Goal: Navigation & Orientation: Find specific page/section

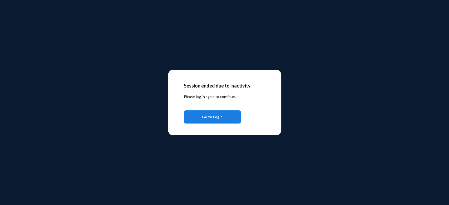
click at [220, 118] on span "Go to Login" at bounding box center [212, 116] width 20 height 9
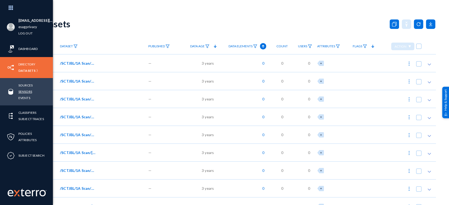
click at [25, 91] on link "Sensors" at bounding box center [25, 92] width 14 height 6
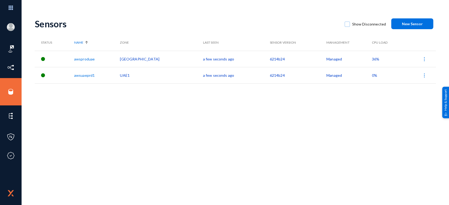
click at [372, 58] on span "36%" at bounding box center [375, 59] width 7 height 4
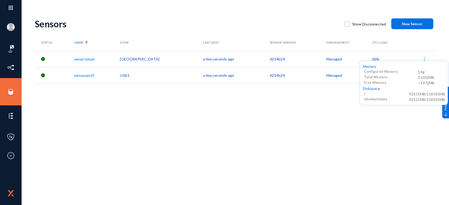
click at [284, 117] on div at bounding box center [224, 102] width 449 height 205
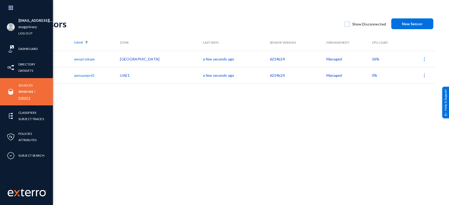
click at [24, 97] on link "Events" at bounding box center [24, 98] width 12 height 6
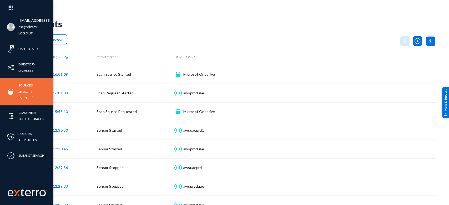
click at [29, 91] on link "Sensors" at bounding box center [25, 92] width 14 height 6
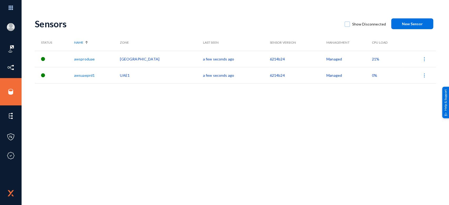
click at [372, 59] on span "21%" at bounding box center [375, 59] width 7 height 4
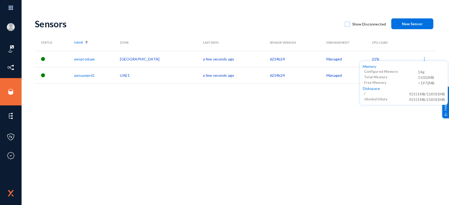
click at [265, 20] on div at bounding box center [224, 102] width 449 height 205
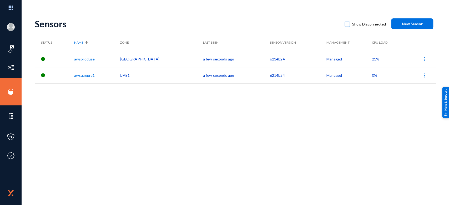
click at [372, 60] on span "21%" at bounding box center [375, 59] width 7 height 4
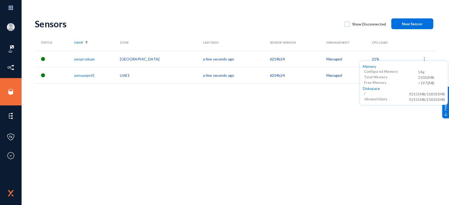
click at [275, 12] on div at bounding box center [224, 102] width 449 height 205
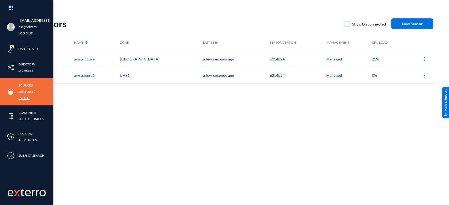
click at [27, 99] on link "Events" at bounding box center [24, 98] width 12 height 6
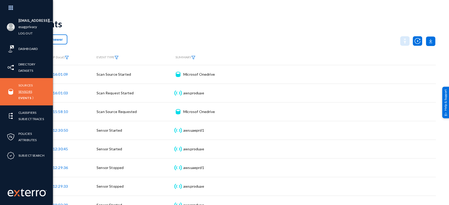
click at [27, 89] on link "Sensors" at bounding box center [25, 92] width 14 height 6
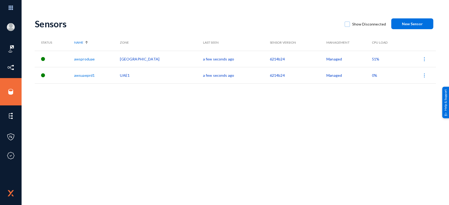
click at [372, 59] on span "51%" at bounding box center [375, 59] width 7 height 4
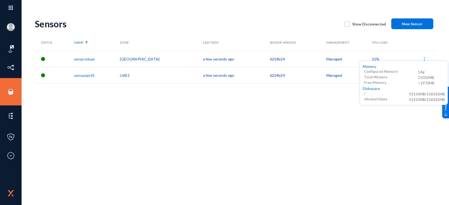
click at [270, 16] on div at bounding box center [224, 102] width 449 height 205
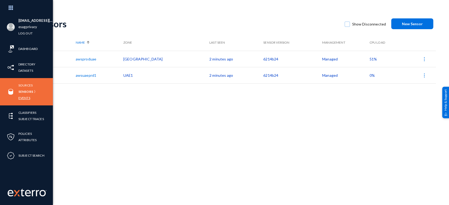
click at [23, 99] on link "Events" at bounding box center [24, 98] width 12 height 6
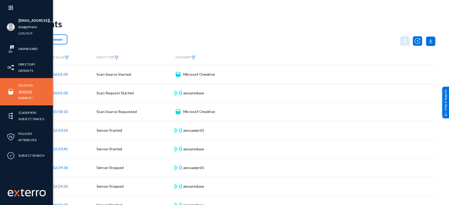
click at [26, 91] on link "Sensors" at bounding box center [25, 92] width 14 height 6
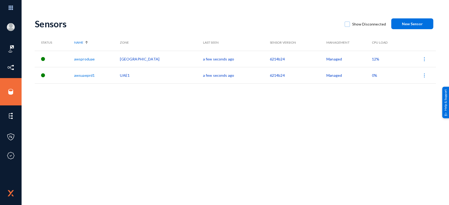
click at [372, 59] on span "12%" at bounding box center [375, 59] width 7 height 4
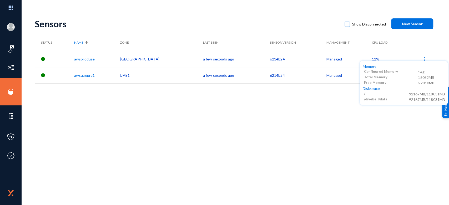
click at [268, 17] on div at bounding box center [224, 102] width 449 height 205
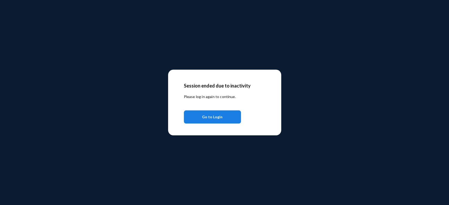
click at [219, 116] on span "Go to Login" at bounding box center [212, 116] width 20 height 9
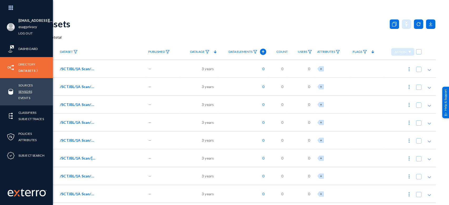
click at [25, 91] on link "Sensors" at bounding box center [25, 92] width 14 height 6
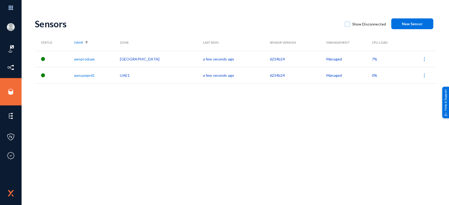
click at [372, 60] on span "7%" at bounding box center [374, 59] width 5 height 4
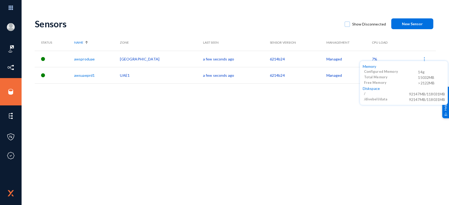
click at [316, 22] on div at bounding box center [224, 102] width 449 height 205
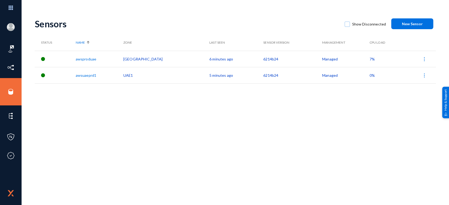
click at [369, 59] on span "7%" at bounding box center [371, 59] width 5 height 4
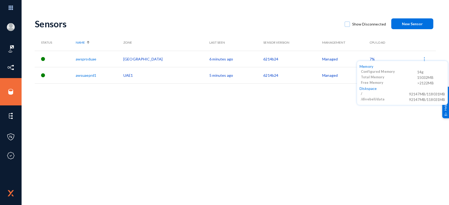
click at [266, 130] on div at bounding box center [224, 102] width 449 height 205
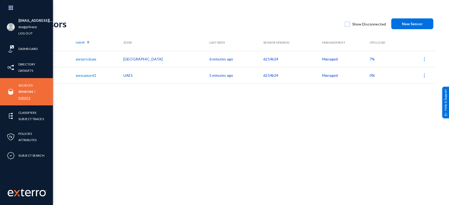
click at [22, 96] on link "Events" at bounding box center [24, 98] width 12 height 6
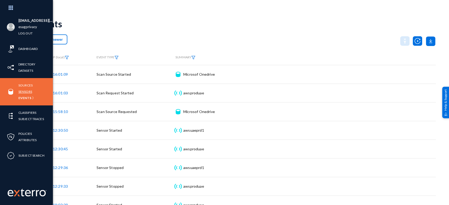
click at [26, 90] on link "Sensors" at bounding box center [25, 92] width 14 height 6
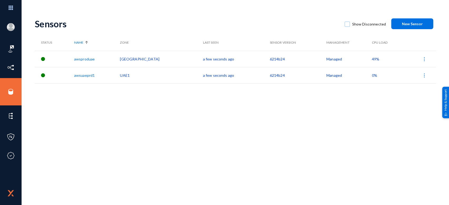
click at [372, 60] on span "49%" at bounding box center [375, 59] width 7 height 4
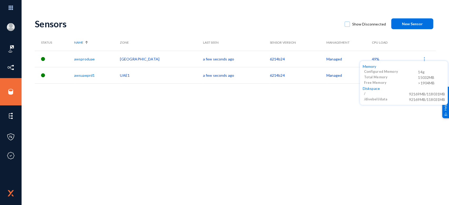
click at [288, 22] on div at bounding box center [224, 102] width 449 height 205
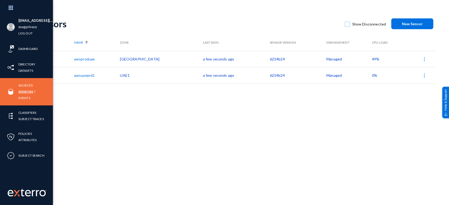
click at [28, 92] on link "Sensors" at bounding box center [25, 92] width 15 height 6
click at [27, 85] on link "Sources" at bounding box center [25, 85] width 14 height 6
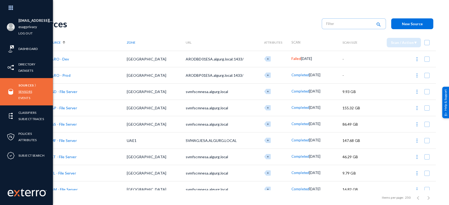
click at [27, 90] on link "Sensors" at bounding box center [25, 92] width 14 height 6
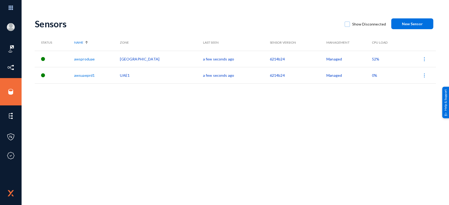
click at [372, 59] on span "52%" at bounding box center [375, 59] width 7 height 4
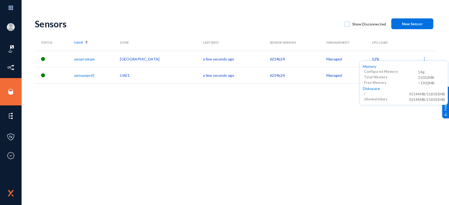
click at [276, 114] on div at bounding box center [224, 102] width 449 height 205
